Goal: Find specific page/section: Find specific page/section

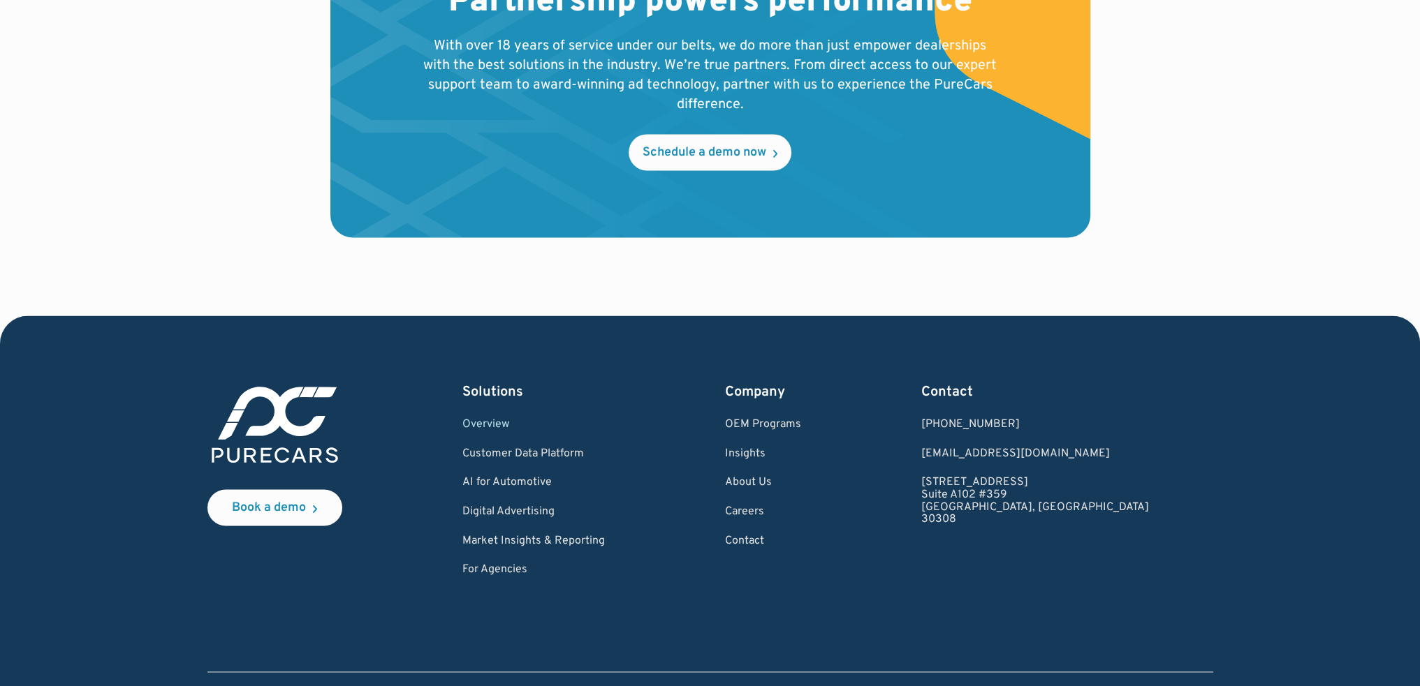
scroll to position [2698, 0]
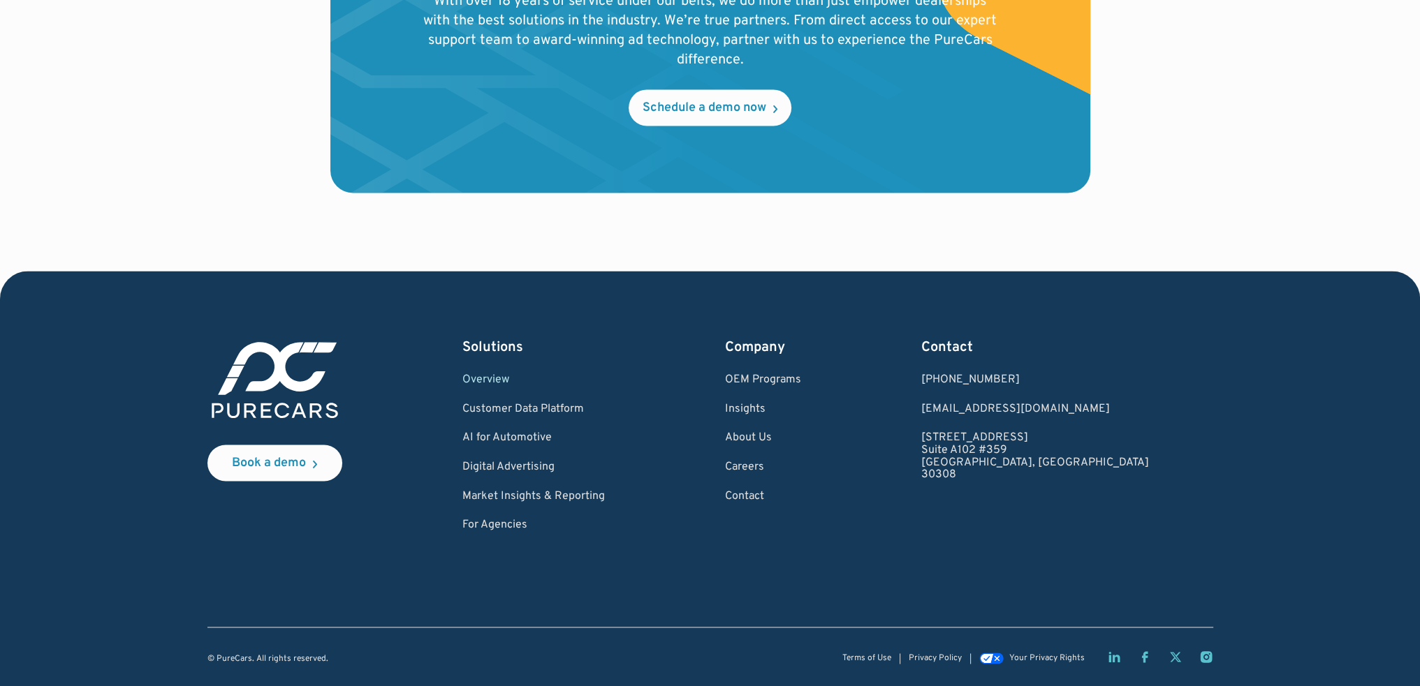
click at [556, 499] on link "Market Insights & Reporting" at bounding box center [533, 497] width 142 height 13
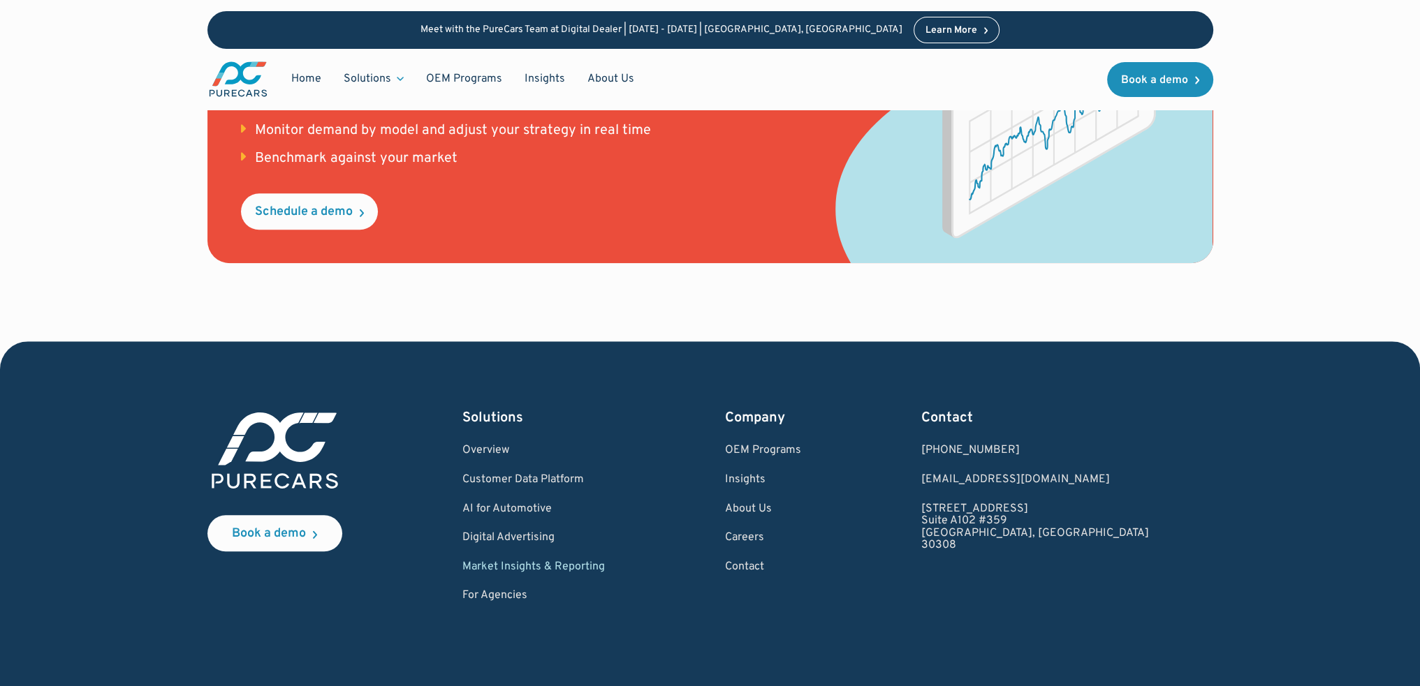
scroll to position [1950, 0]
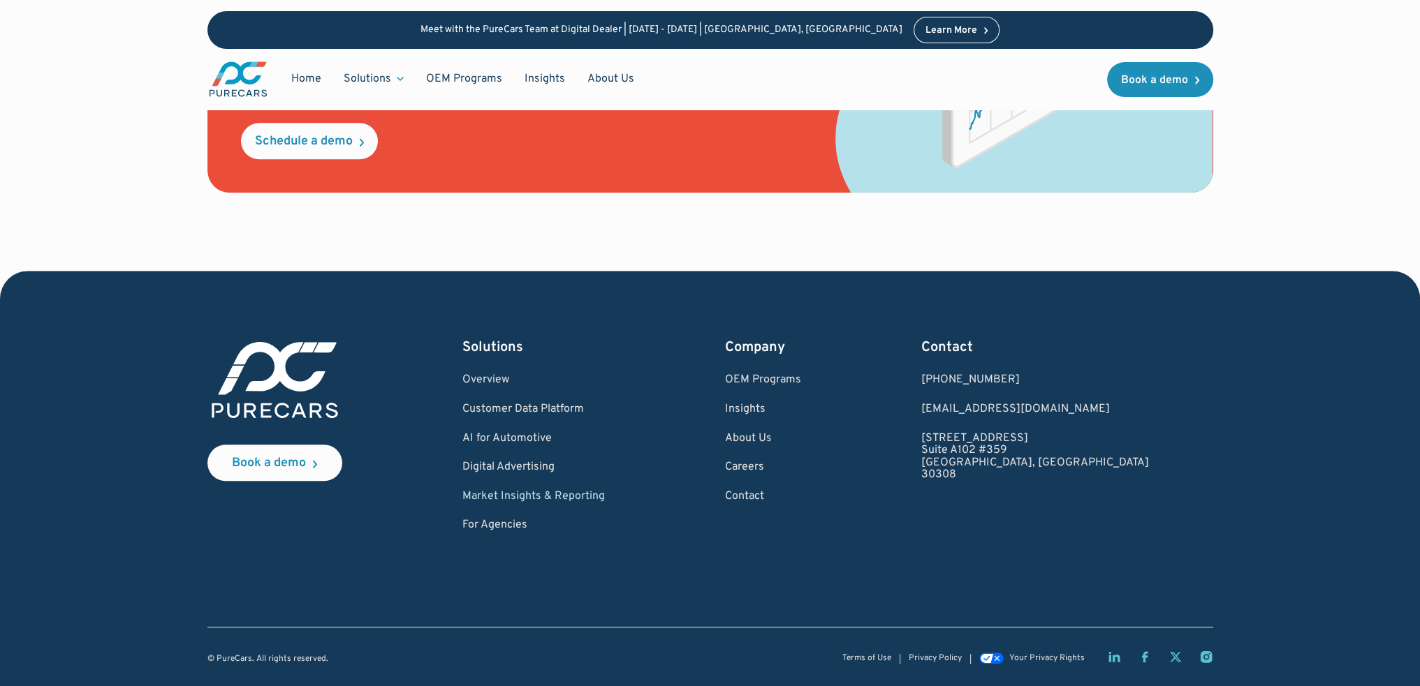
click at [512, 524] on link "For Agencies" at bounding box center [533, 526] width 142 height 13
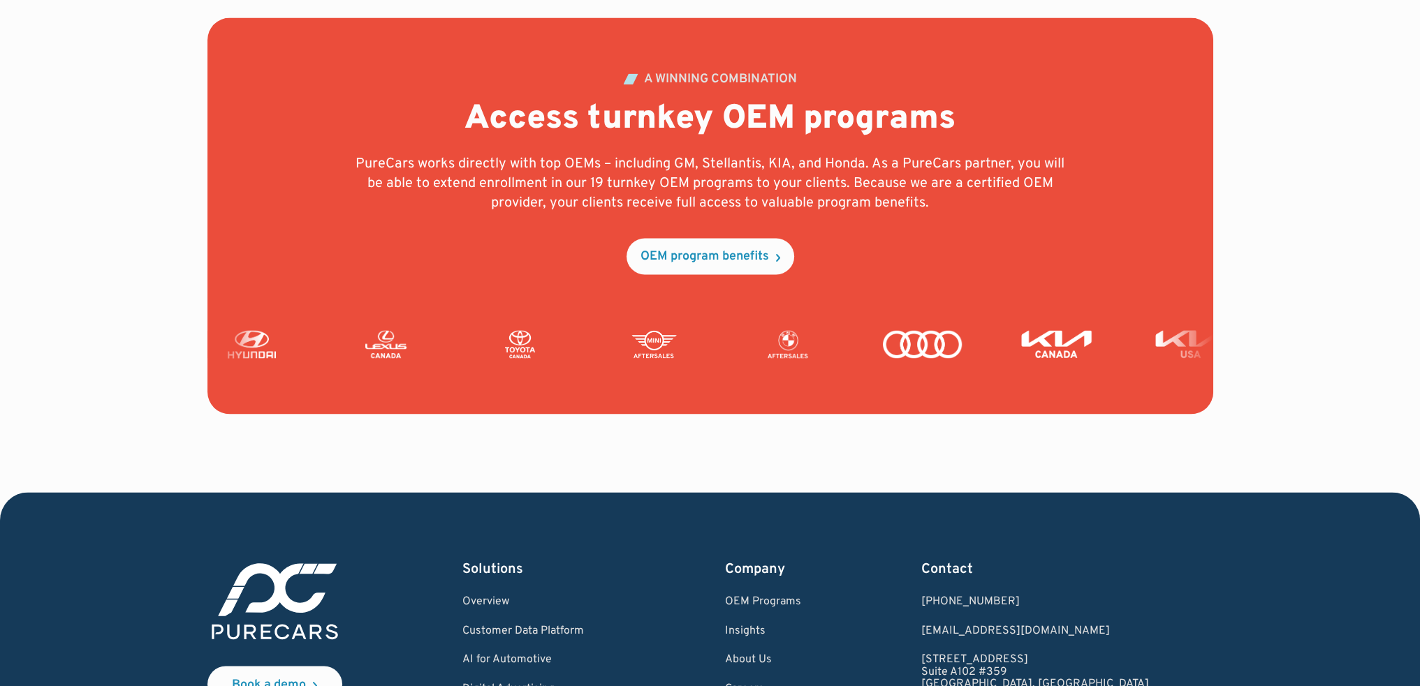
scroll to position [3352, 0]
